Goal: Task Accomplishment & Management: Use online tool/utility

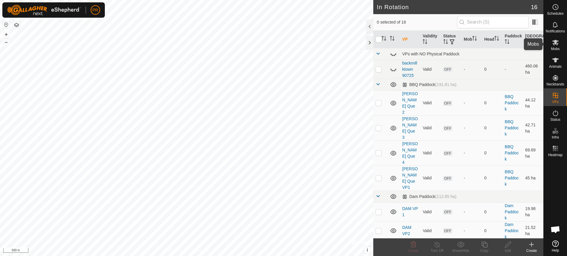
click at [556, 44] on icon at bounding box center [555, 43] width 6 height 6
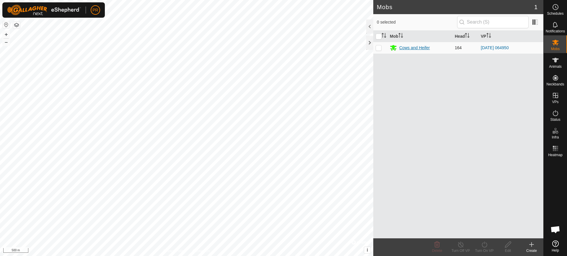
click at [406, 47] on div "Cows and Heifer" at bounding box center [414, 48] width 31 height 6
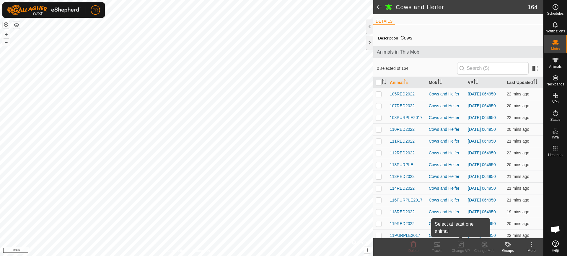
click at [461, 247] on icon at bounding box center [461, 244] width 3 height 5
click at [379, 81] on input "checkbox" at bounding box center [378, 83] width 6 height 6
checkbox input "true"
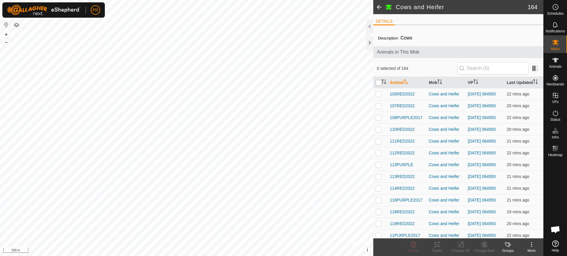
checkbox input "true"
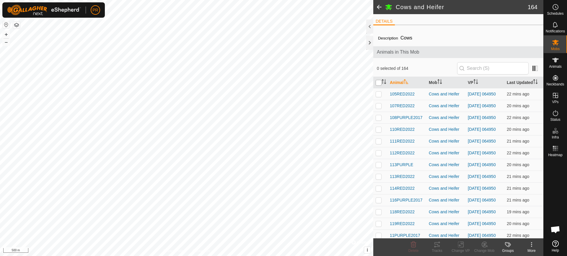
checkbox input "true"
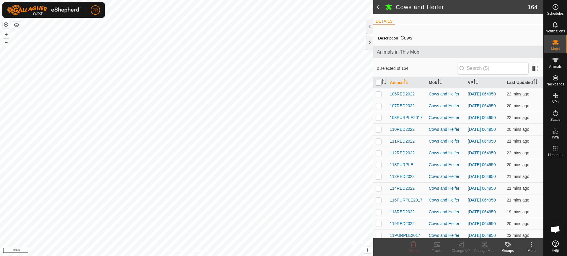
checkbox input "true"
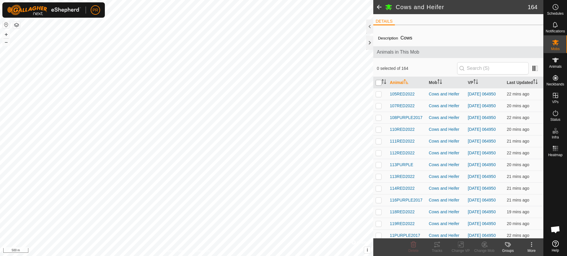
checkbox input "true"
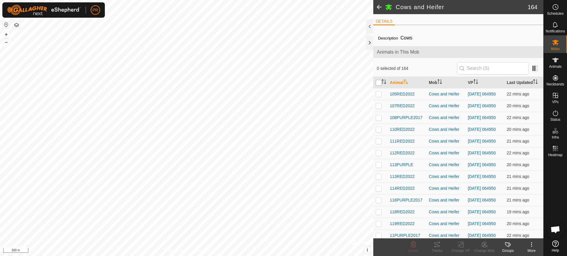
checkbox input "true"
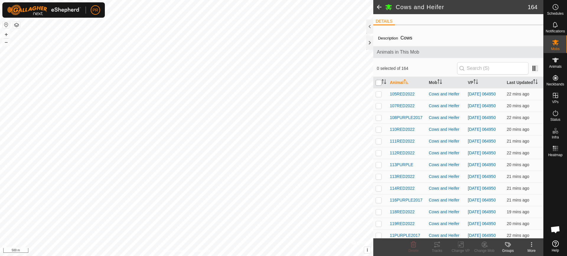
checkbox input "true"
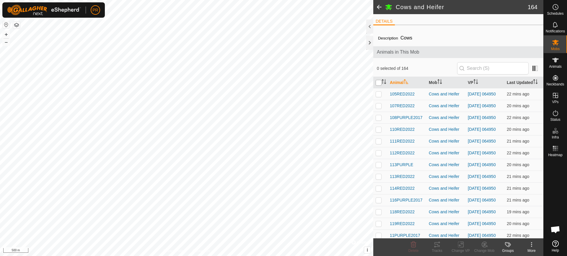
checkbox input "true"
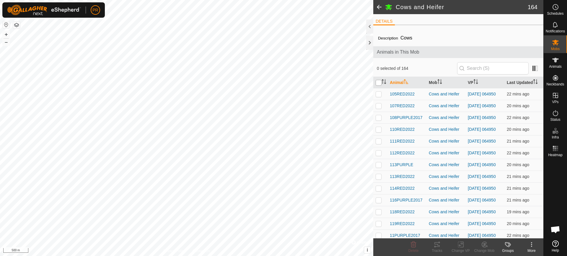
checkbox input "true"
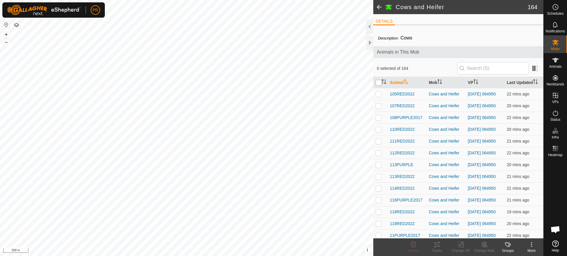
checkbox input "true"
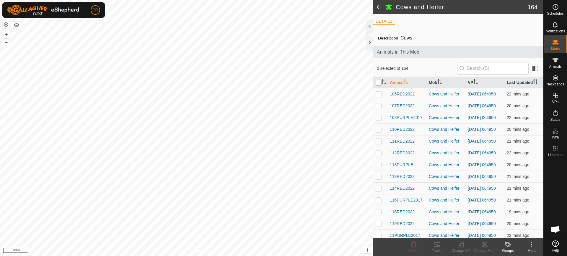
checkbox input "true"
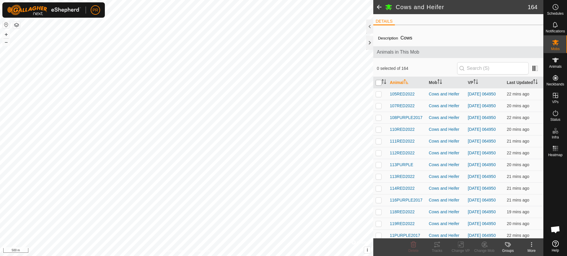
checkbox input "true"
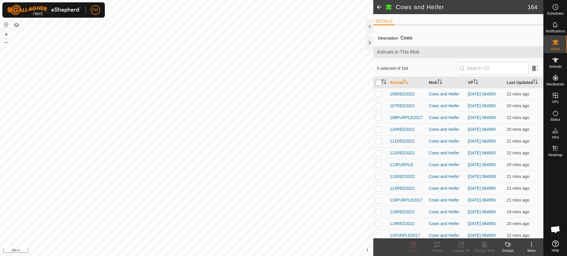
checkbox input "true"
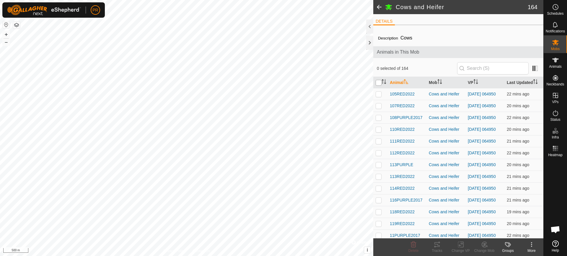
checkbox input "true"
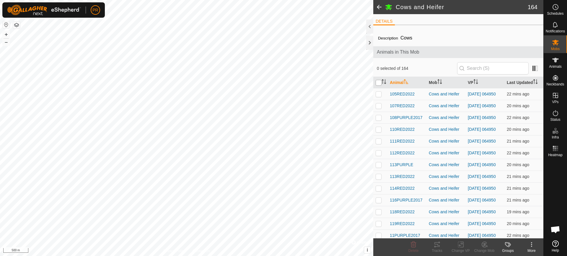
checkbox input "true"
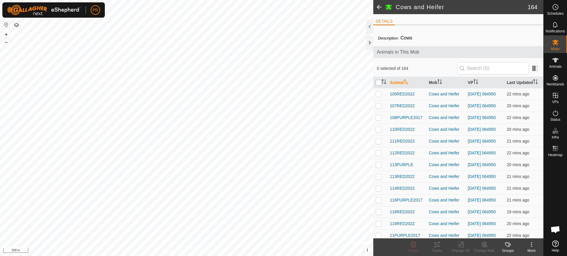
checkbox input "true"
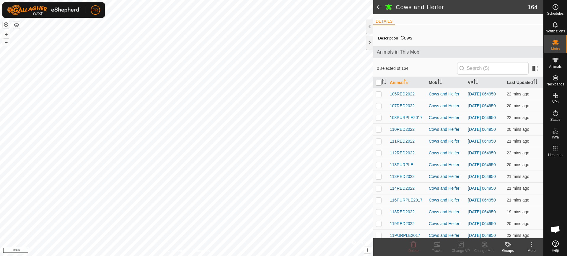
checkbox input "true"
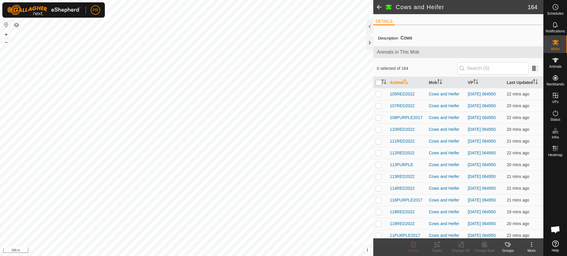
checkbox input "true"
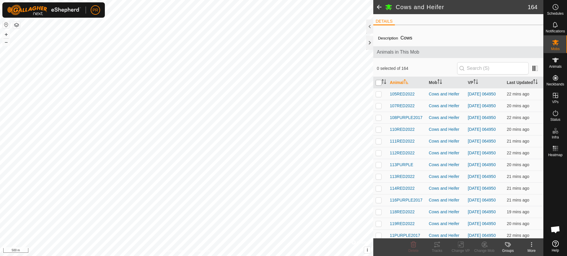
checkbox input "true"
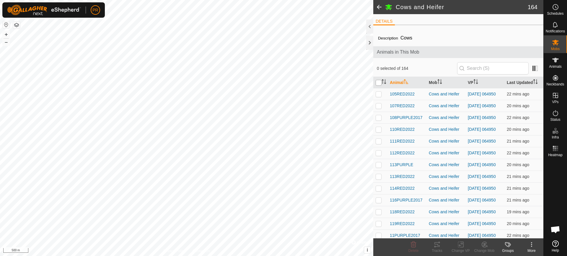
checkbox input "true"
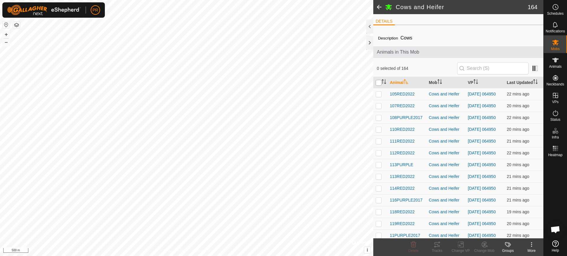
checkbox input "true"
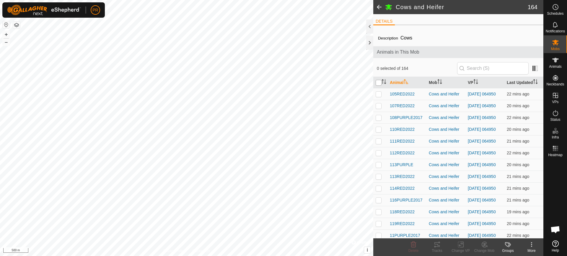
checkbox input "true"
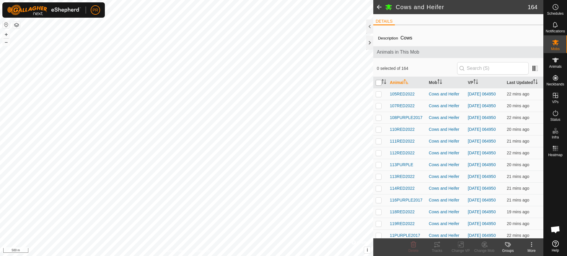
checkbox input "true"
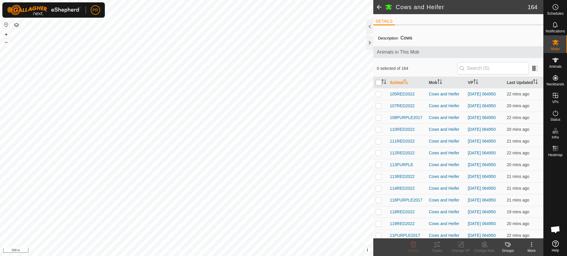
checkbox input "true"
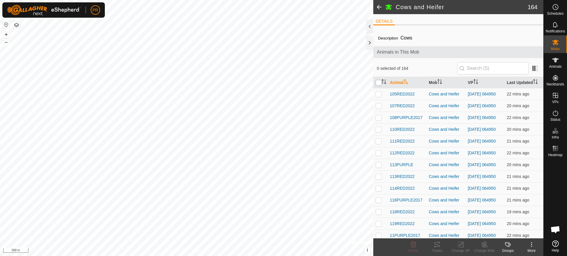
checkbox input "true"
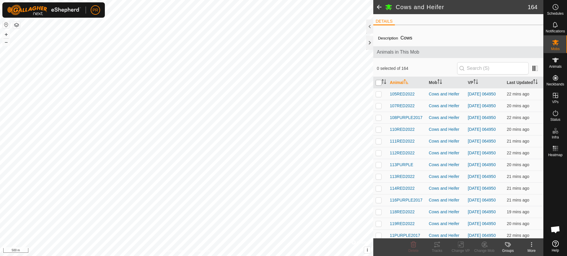
checkbox input "true"
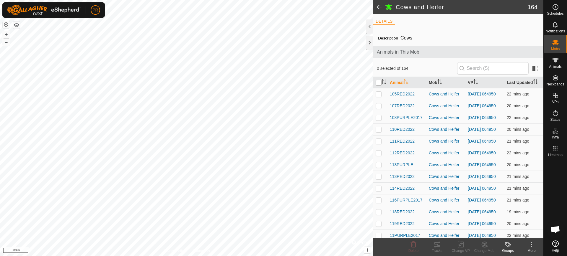
checkbox input "true"
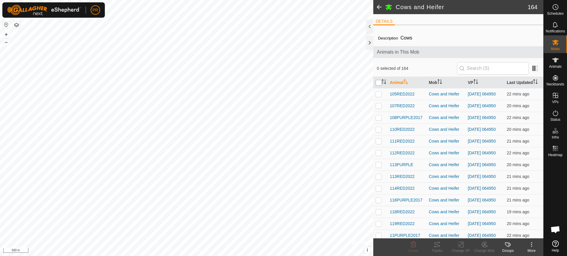
checkbox input "true"
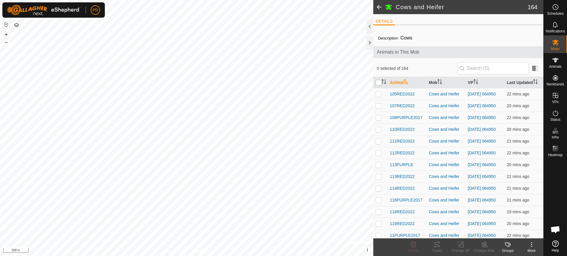
checkbox input "true"
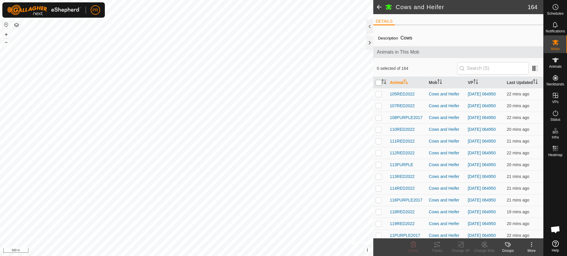
checkbox input "true"
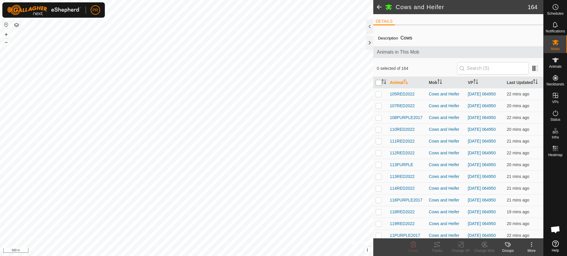
checkbox input "true"
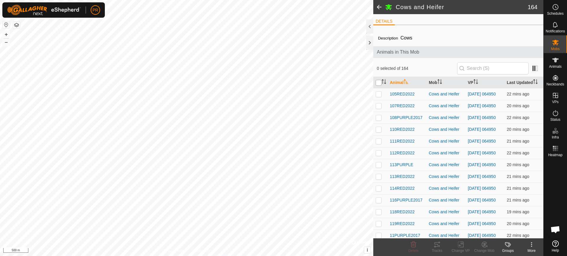
checkbox input "true"
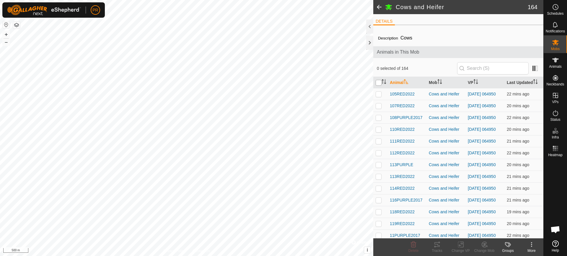
checkbox input "true"
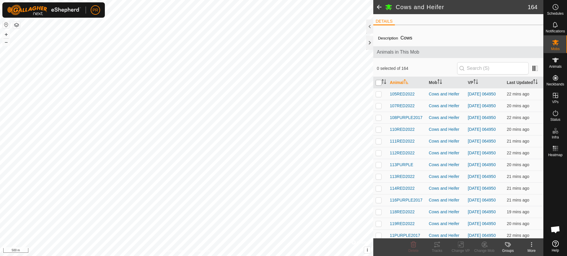
checkbox input "true"
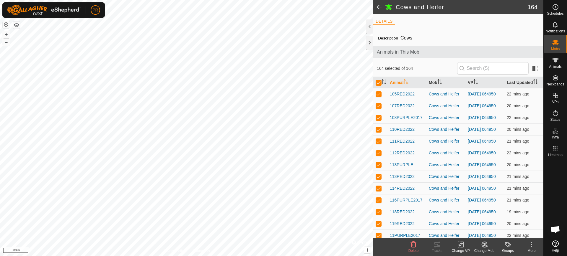
click at [459, 244] on icon at bounding box center [460, 244] width 7 height 7
click at [459, 243] on icon at bounding box center [460, 244] width 7 height 7
click at [369, 40] on div at bounding box center [369, 43] width 7 height 14
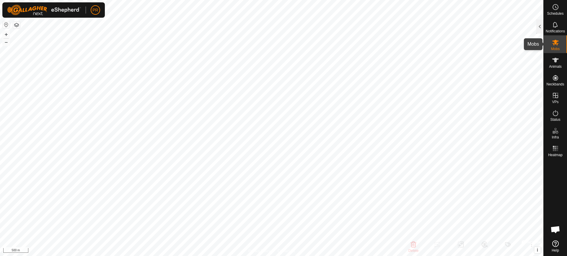
click at [552, 42] on icon at bounding box center [555, 42] width 7 height 7
click at [553, 43] on icon at bounding box center [555, 43] width 6 height 6
click at [557, 45] on icon at bounding box center [555, 43] width 6 height 6
click at [554, 42] on icon at bounding box center [555, 43] width 6 height 6
click at [554, 43] on icon at bounding box center [555, 43] width 6 height 6
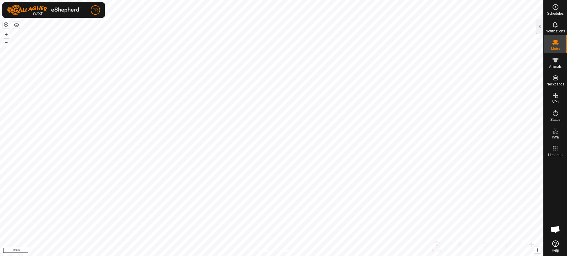
click at [554, 42] on icon at bounding box center [555, 43] width 6 height 6
click at [555, 43] on icon at bounding box center [555, 43] width 6 height 6
click at [557, 43] on icon at bounding box center [555, 43] width 6 height 6
click at [556, 43] on icon at bounding box center [555, 42] width 7 height 7
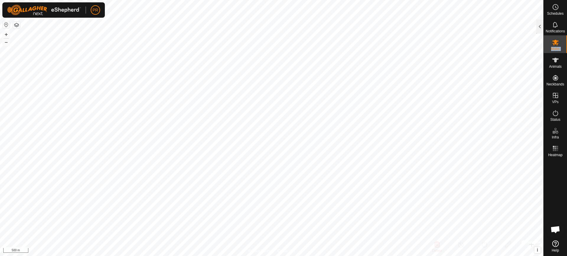
click at [556, 43] on icon at bounding box center [555, 42] width 7 height 7
click at [556, 44] on icon at bounding box center [555, 42] width 7 height 7
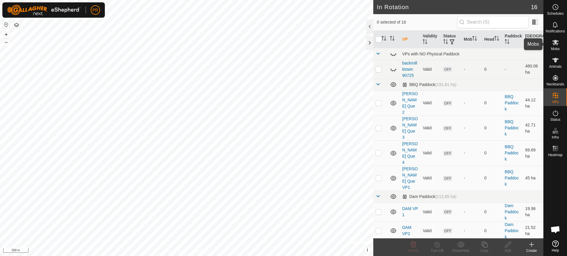
click at [555, 45] on icon at bounding box center [555, 42] width 7 height 7
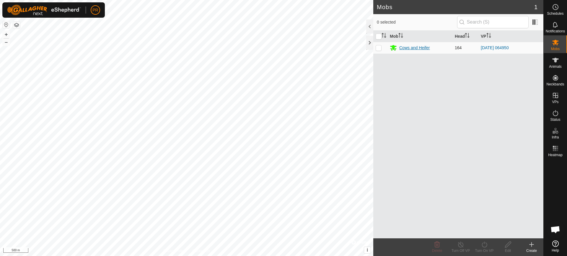
click at [405, 46] on div "Cows and Heifer" at bounding box center [414, 48] width 31 height 6
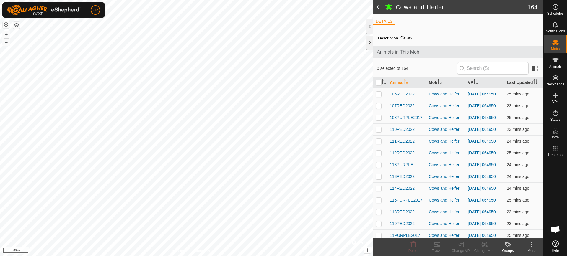
click at [368, 41] on div at bounding box center [369, 43] width 7 height 14
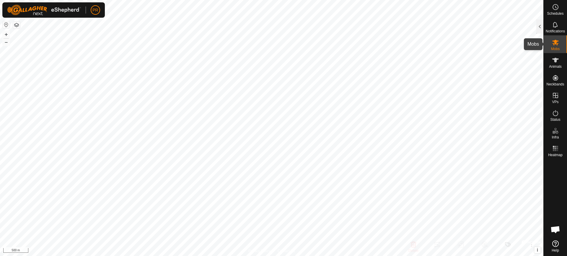
click at [554, 41] on icon at bounding box center [555, 43] width 6 height 6
click at [538, 26] on div at bounding box center [539, 26] width 7 height 14
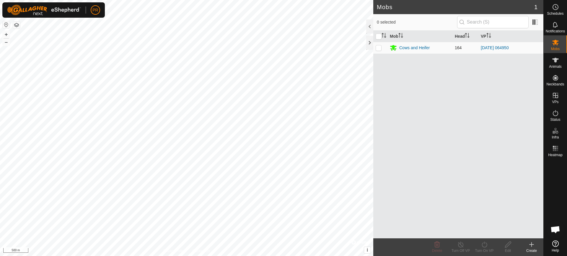
click at [378, 46] on p-checkbox at bounding box center [378, 47] width 6 height 5
checkbox input "true"
click at [485, 246] on icon at bounding box center [483, 244] width 7 height 7
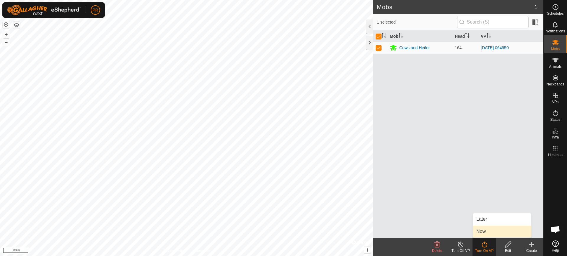
click at [484, 233] on link "Now" at bounding box center [501, 232] width 58 height 12
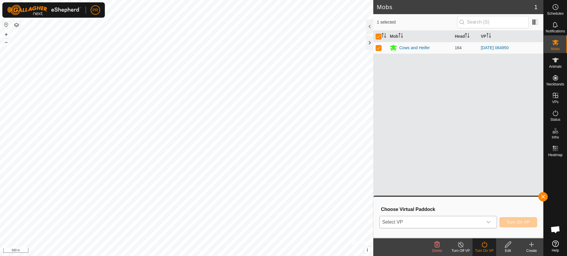
click at [489, 223] on icon "dropdown trigger" at bounding box center [488, 222] width 5 height 5
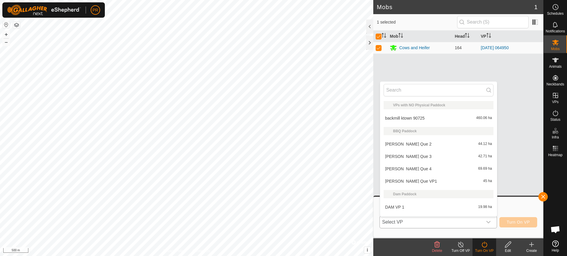
scroll to position [9, 0]
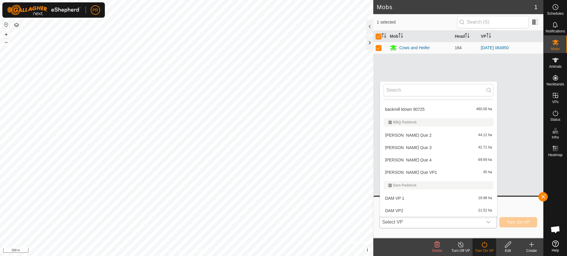
click at [412, 173] on li "[PERSON_NAME] Que VP1 45 ha" at bounding box center [438, 173] width 117 height 12
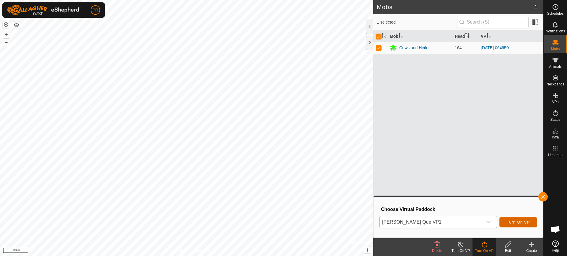
click at [523, 223] on span "Turn On VP" at bounding box center [517, 222] width 23 height 5
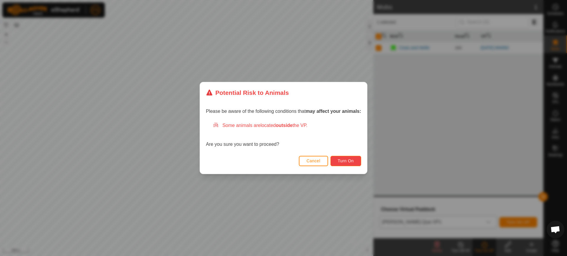
click at [350, 159] on span "Turn On" at bounding box center [346, 161] width 16 height 5
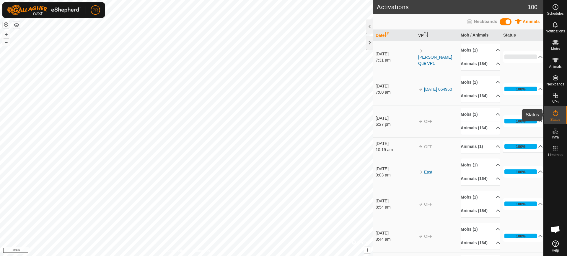
click at [556, 114] on icon at bounding box center [555, 113] width 7 height 7
click at [554, 112] on icon at bounding box center [554, 113] width 5 height 6
